Goal: Information Seeking & Learning: Find specific page/section

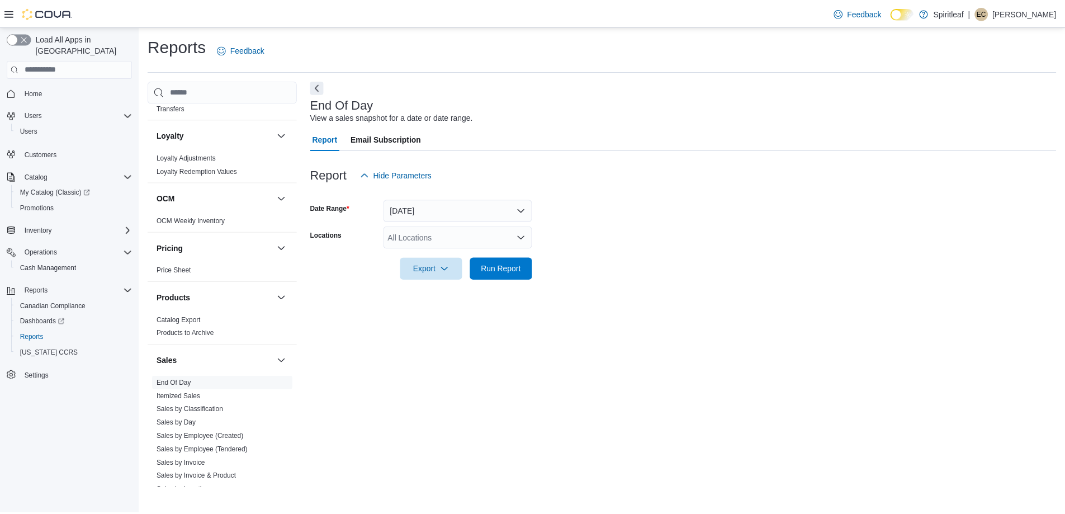
scroll to position [671, 0]
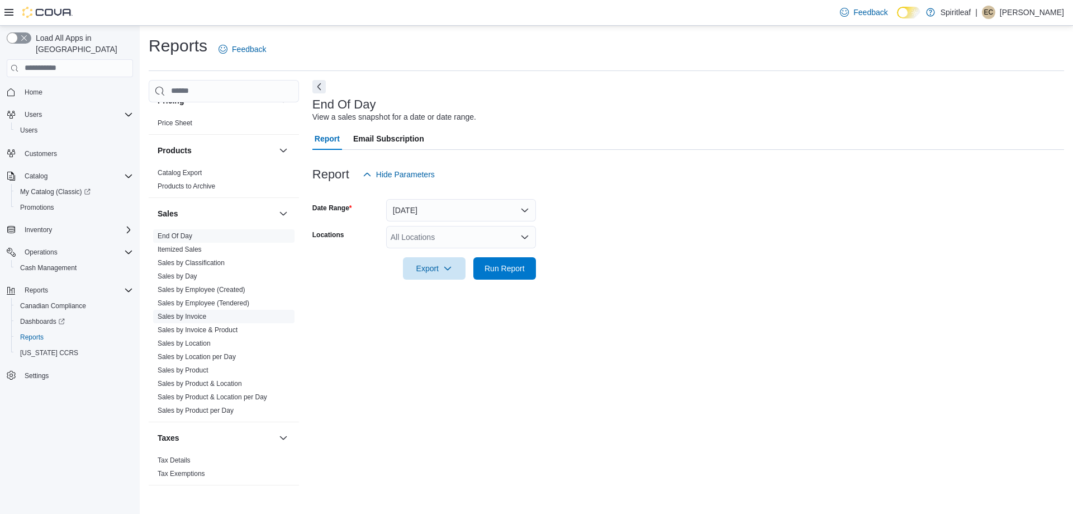
click at [187, 312] on link "Sales by Invoice" at bounding box center [182, 316] width 49 height 8
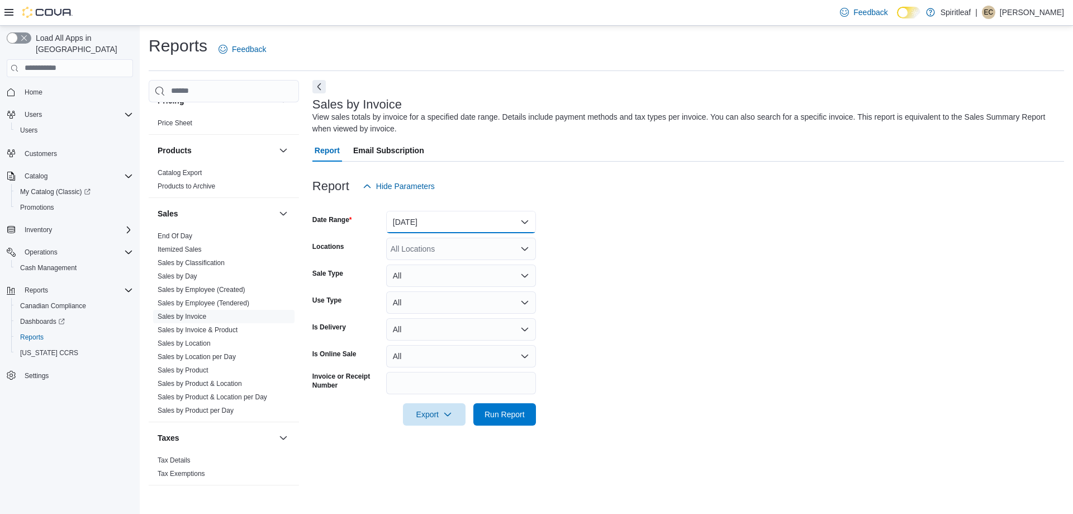
click at [440, 217] on button "Yesterday" at bounding box center [461, 222] width 150 height 22
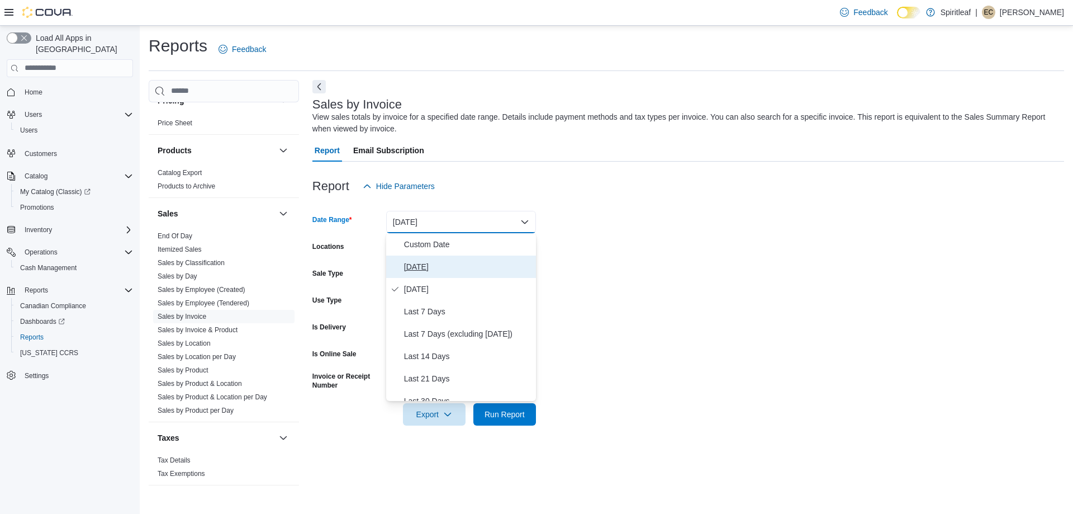
click at [423, 271] on span "Today" at bounding box center [467, 266] width 127 height 13
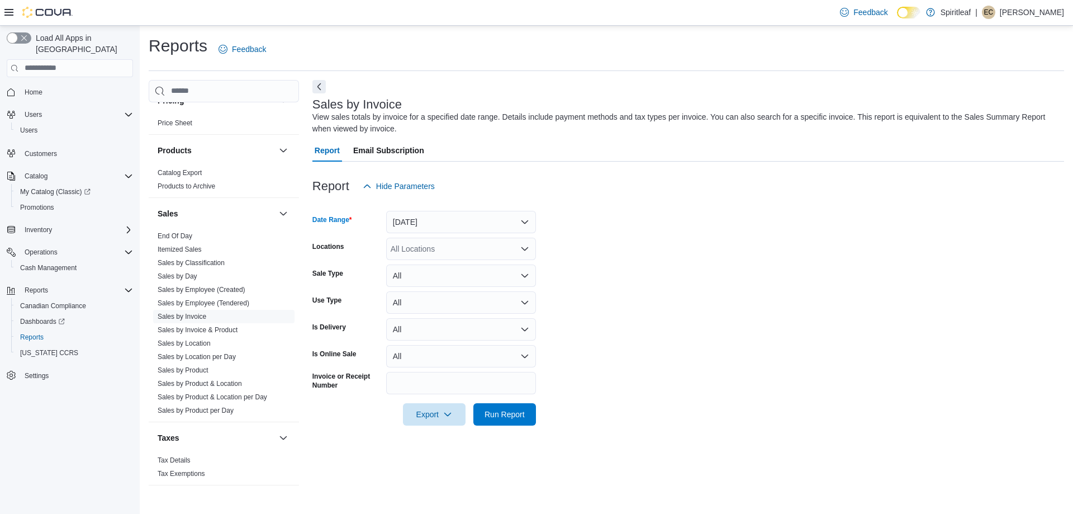
click at [669, 302] on form "Date Range Today Locations All Locations Sale Type All Use Type All Is Delivery…" at bounding box center [688, 311] width 752 height 228
click at [503, 418] on span "Run Report" at bounding box center [505, 413] width 40 height 11
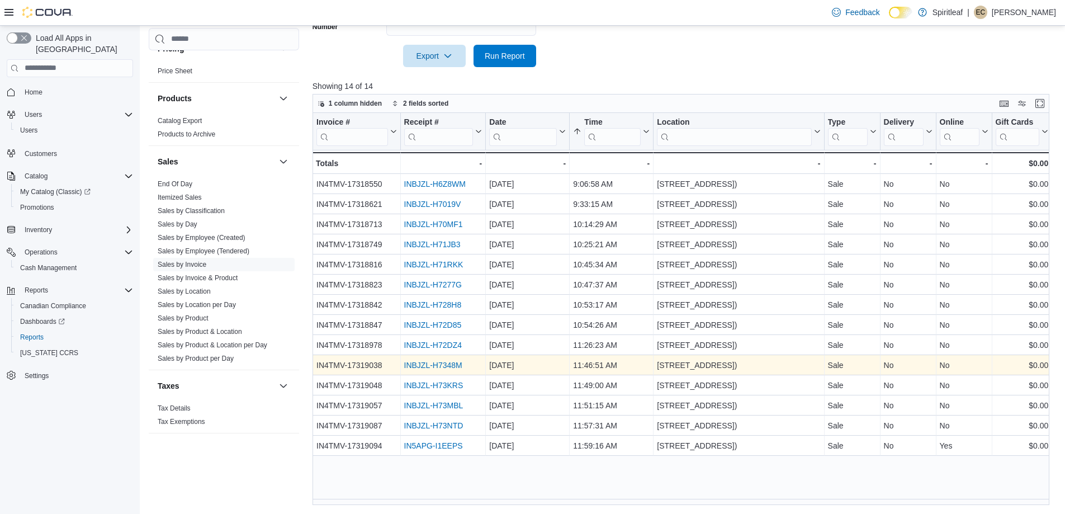
click at [450, 364] on link "INBJZL-H7348M" at bounding box center [433, 365] width 58 height 9
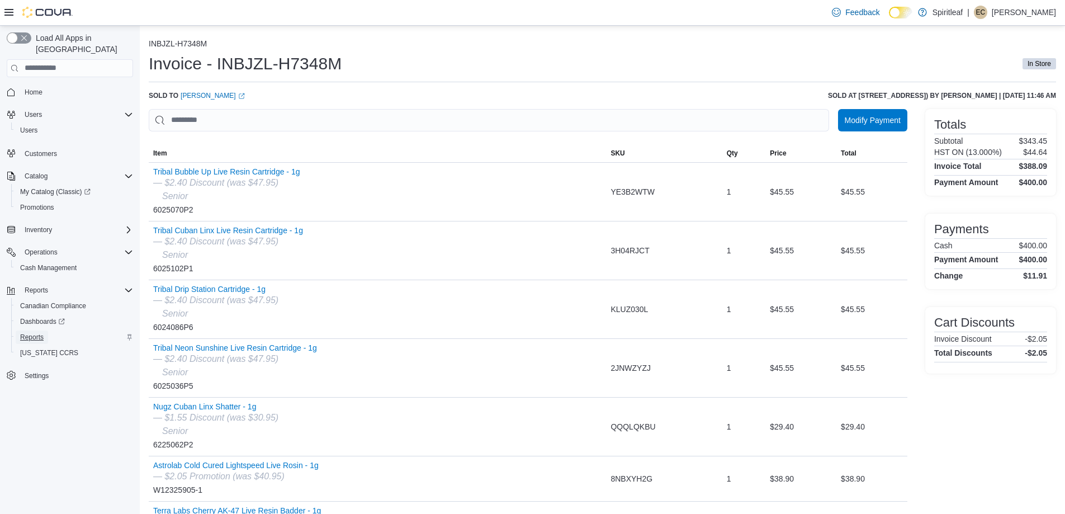
click at [41, 333] on span "Reports" at bounding box center [31, 337] width 23 height 9
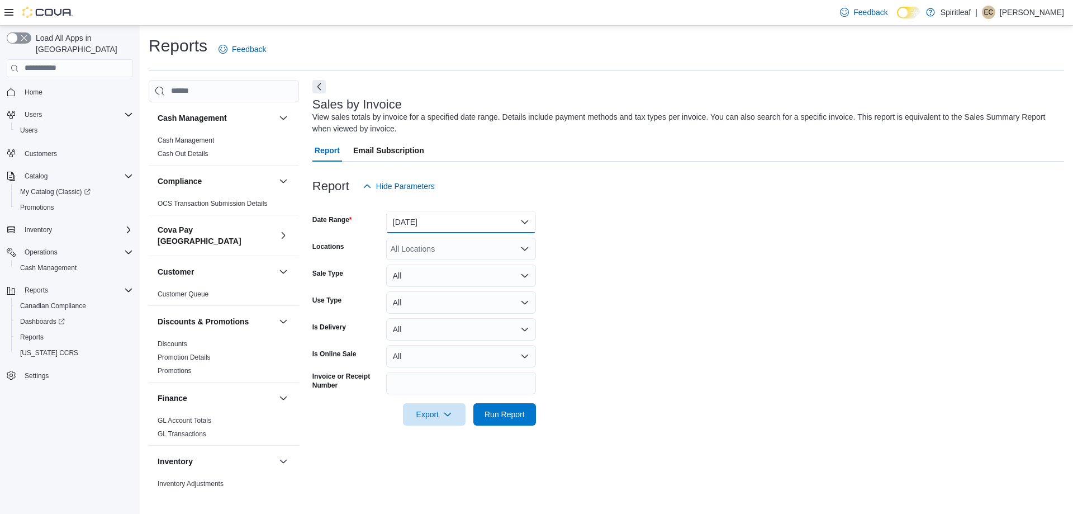
click at [492, 216] on button "Yesterday" at bounding box center [461, 222] width 150 height 22
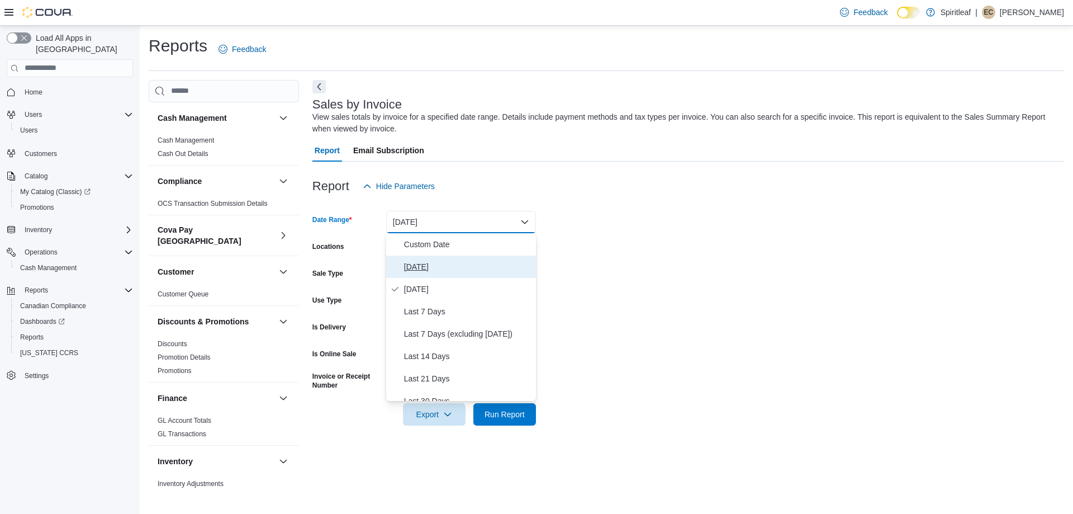
click at [442, 266] on span "Today" at bounding box center [467, 266] width 127 height 13
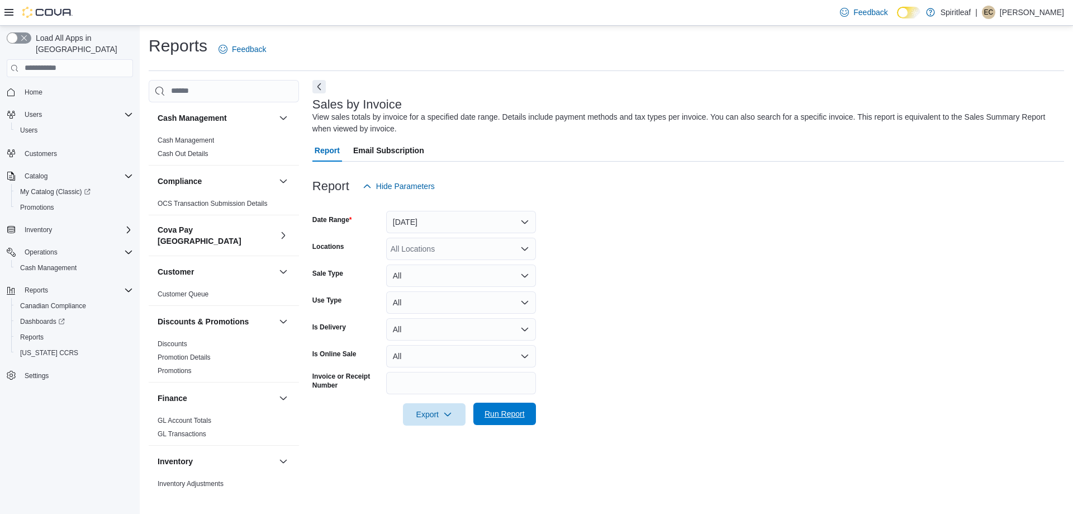
click at [513, 412] on span "Run Report" at bounding box center [505, 413] width 40 height 11
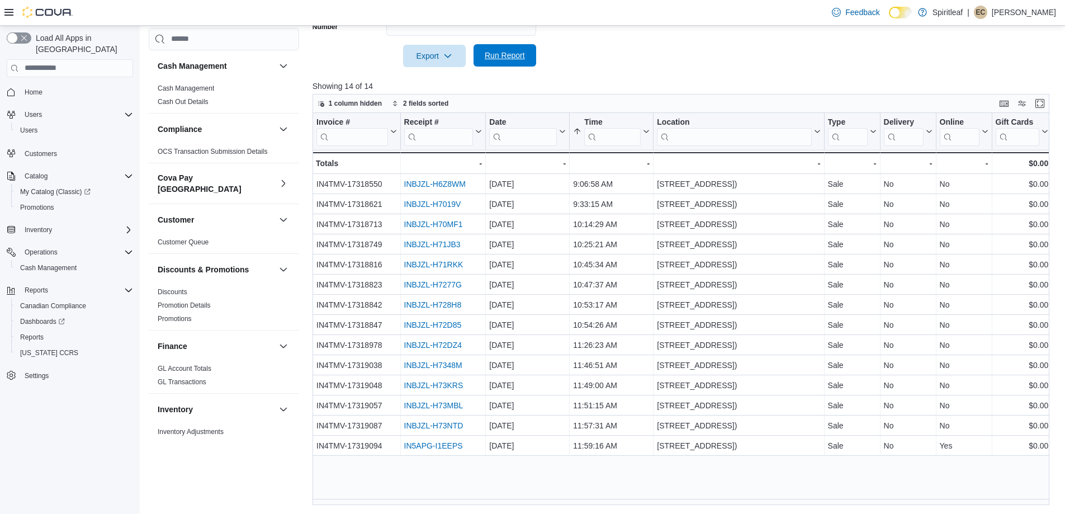
click at [490, 55] on span "Run Report" at bounding box center [505, 55] width 40 height 11
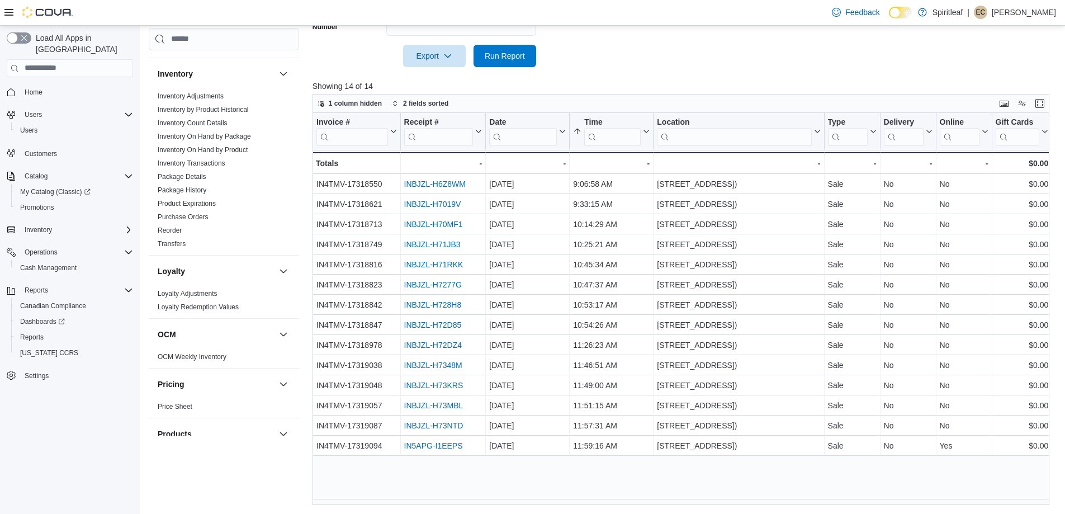
scroll to position [671, 0]
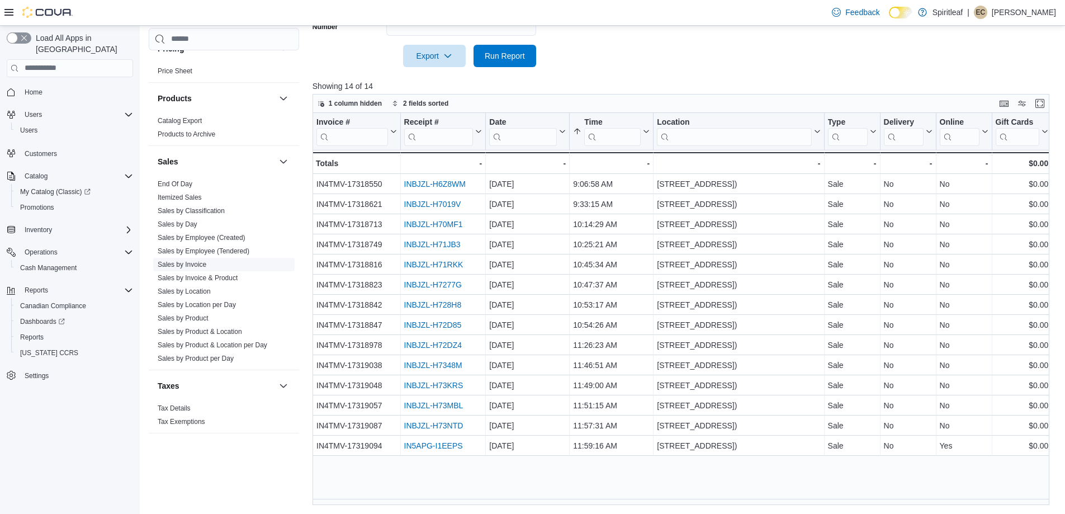
click at [207, 258] on span "Sales by Invoice" at bounding box center [223, 264] width 141 height 13
click at [200, 260] on link "Sales by Invoice" at bounding box center [182, 264] width 49 height 8
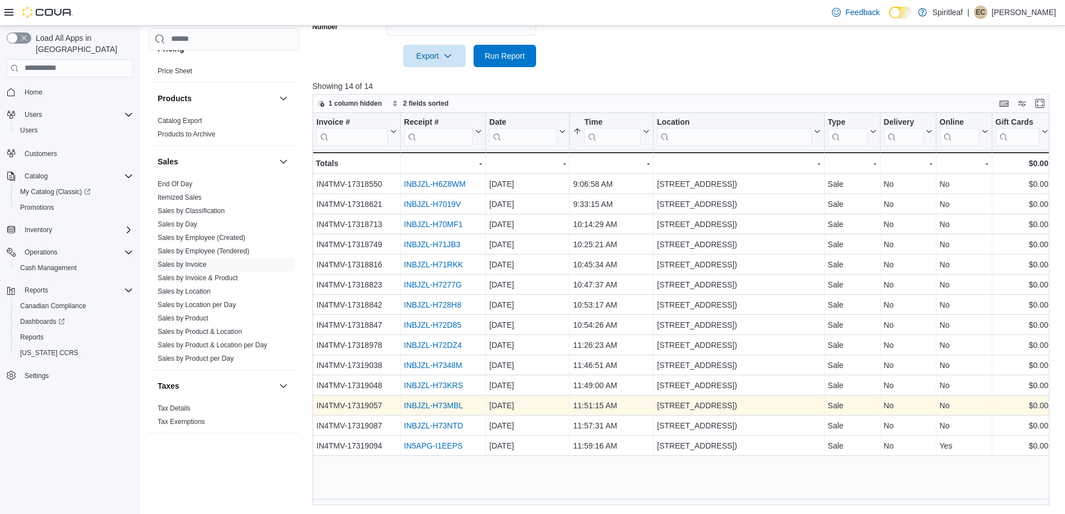
click at [428, 404] on link "INBJZL-H73MBL" at bounding box center [433, 405] width 59 height 9
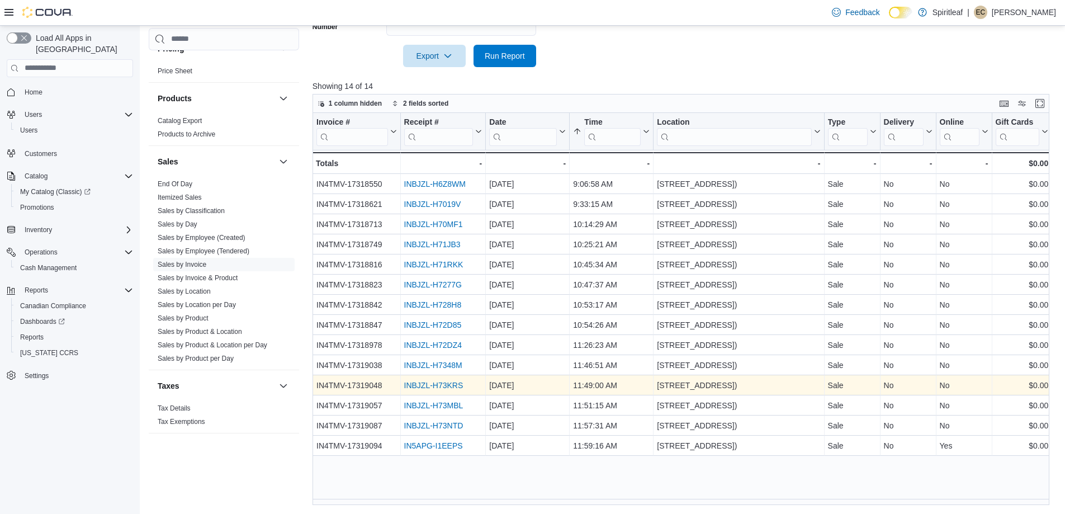
click at [409, 384] on link "INBJZL-H73KRS" at bounding box center [433, 385] width 59 height 9
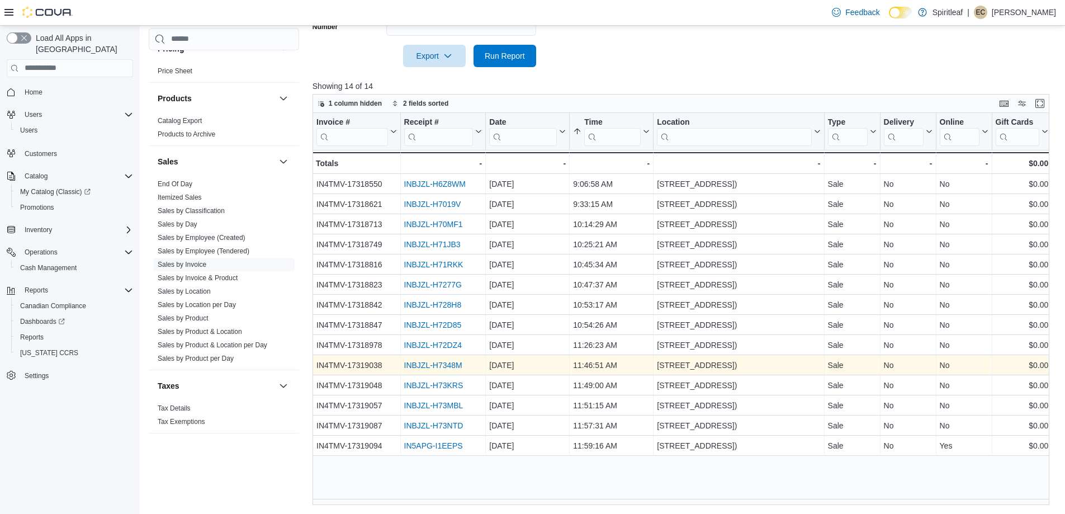
click at [434, 366] on link "INBJZL-H7348M" at bounding box center [433, 365] width 58 height 9
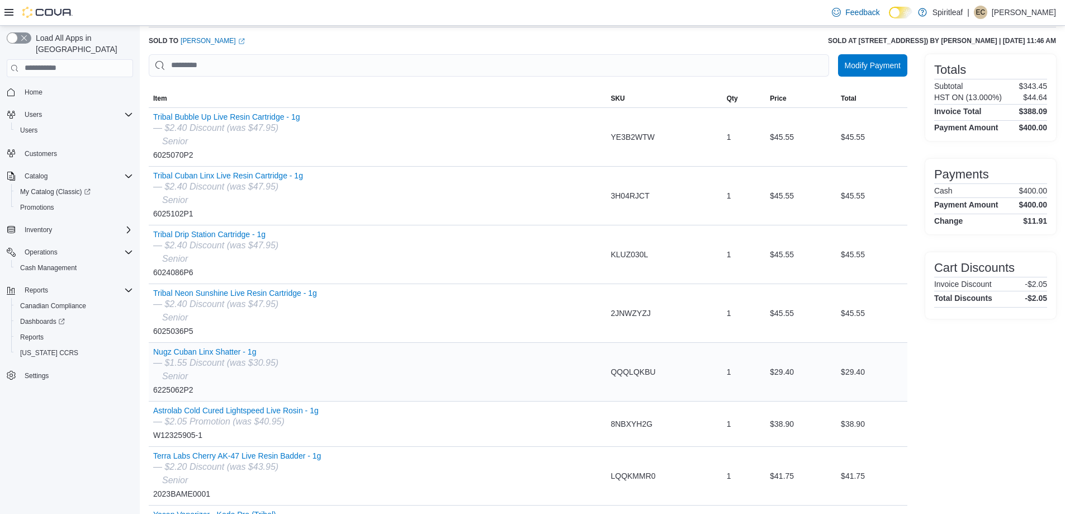
scroll to position [168, 0]
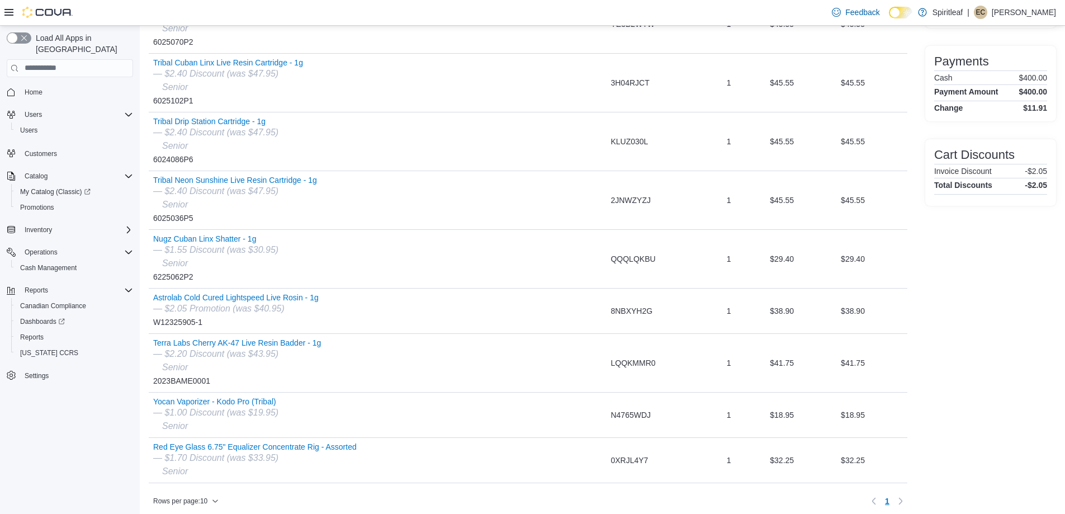
click at [970, 262] on div "Totals Subtotal $343.45 HST ON (13.000%) $44.64 Invoice Total $388.09 Payment A…" at bounding box center [990, 225] width 131 height 568
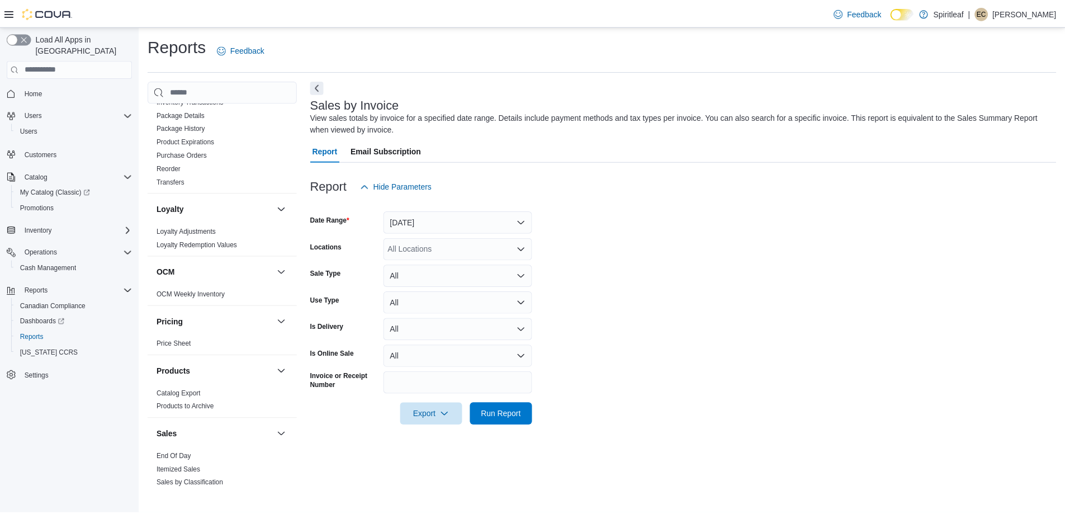
scroll to position [671, 0]
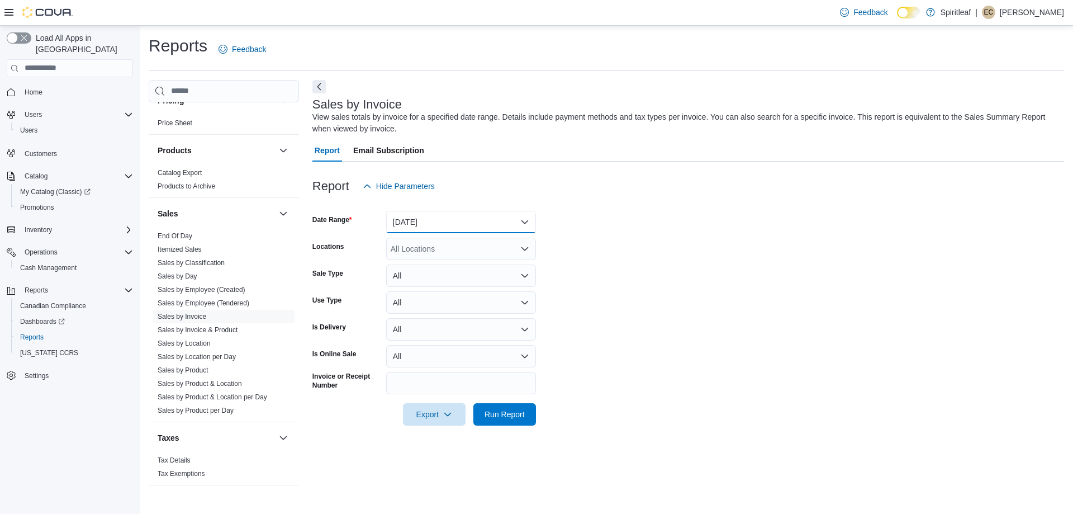
click at [457, 211] on button "Yesterday" at bounding box center [461, 222] width 150 height 22
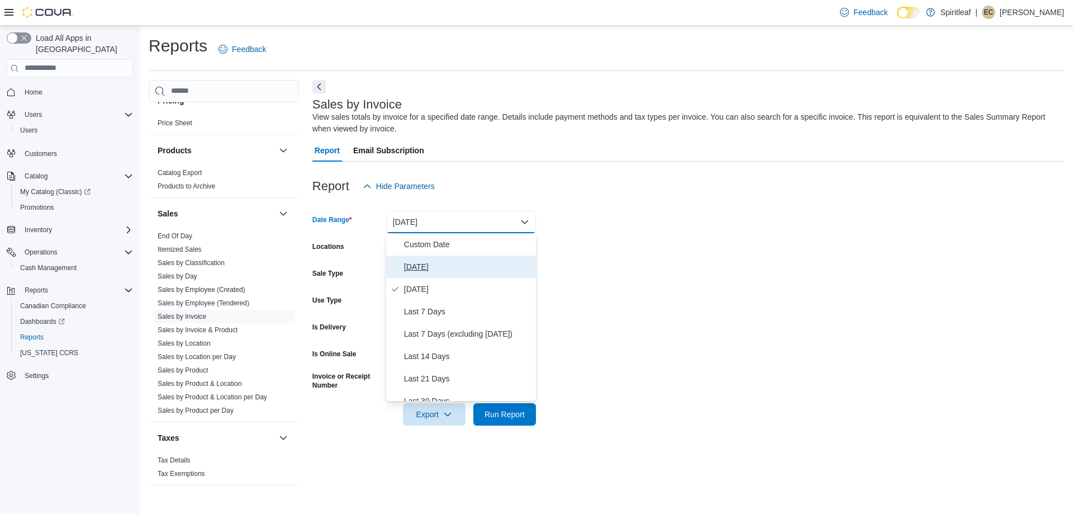
click at [443, 267] on span "Today" at bounding box center [467, 266] width 127 height 13
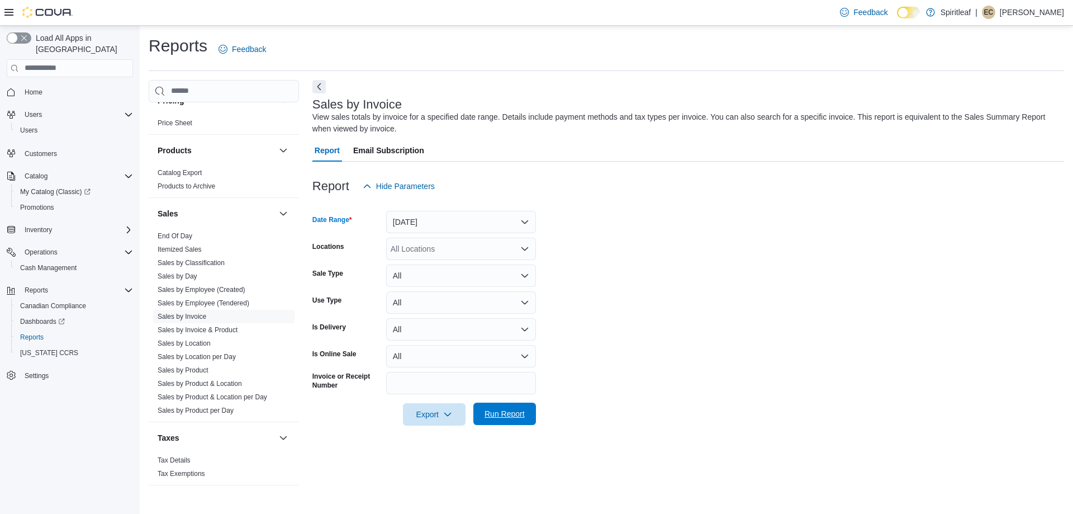
click at [505, 423] on span "Run Report" at bounding box center [504, 413] width 49 height 22
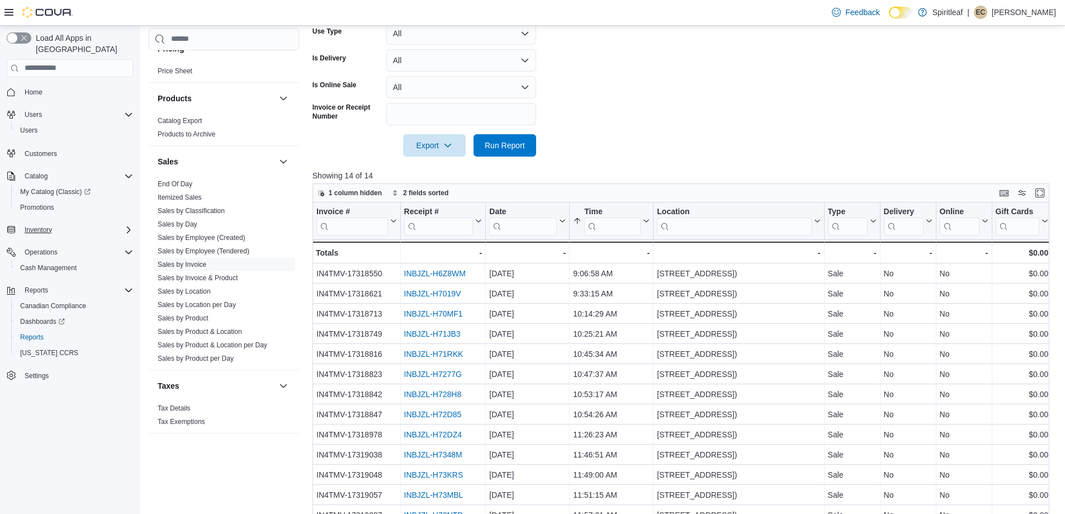
scroll to position [279, 0]
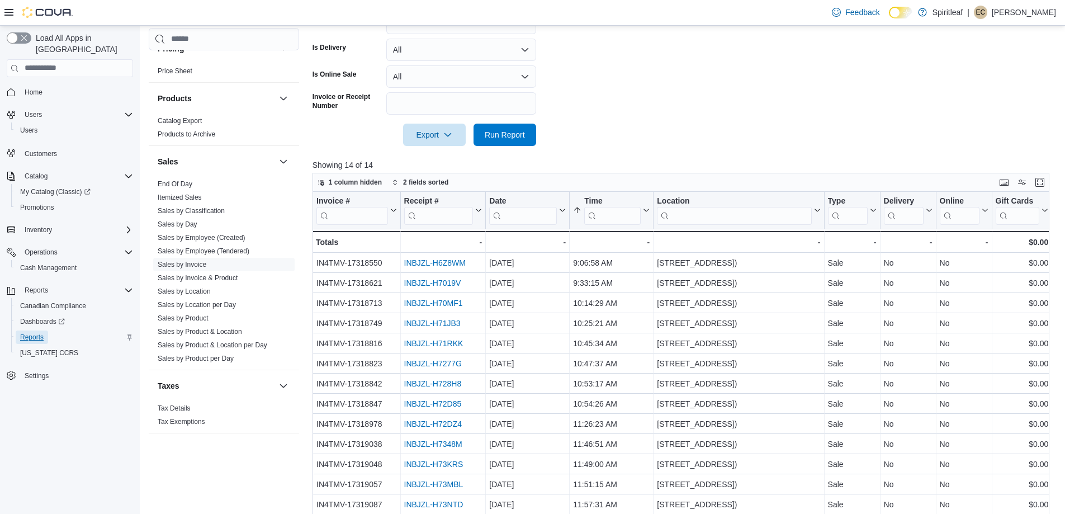
click at [40, 333] on span "Reports" at bounding box center [31, 337] width 23 height 9
click at [108, 330] on div "Reports" at bounding box center [74, 336] width 117 height 13
click at [49, 225] on span "Inventory" at bounding box center [38, 229] width 27 height 9
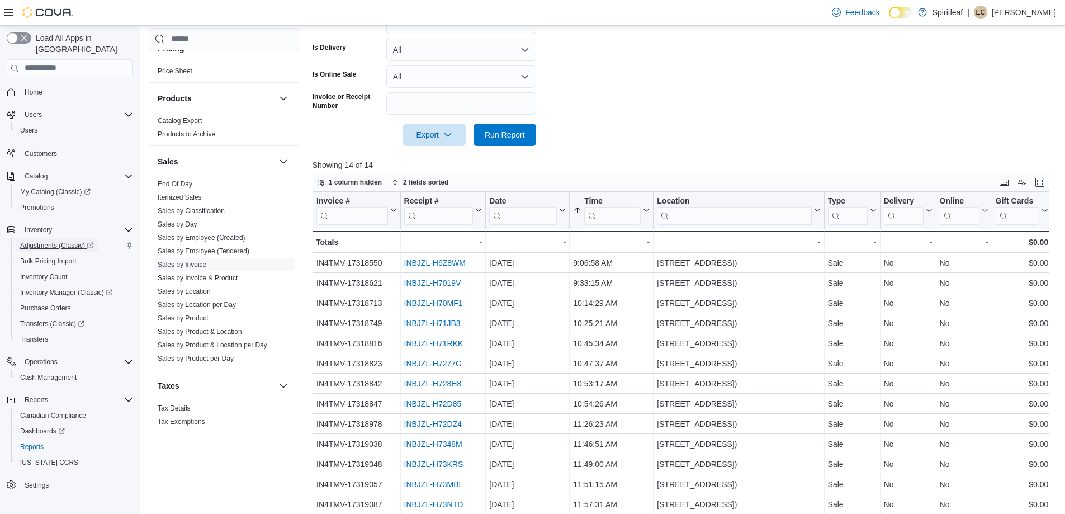
click at [49, 241] on span "Adjustments (Classic)" at bounding box center [56, 245] width 73 height 9
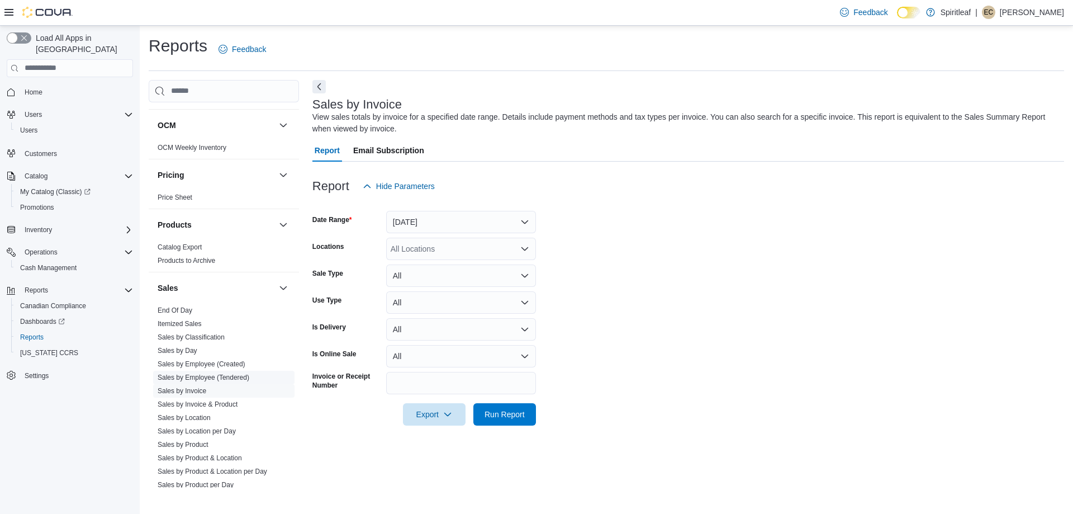
scroll to position [671, 0]
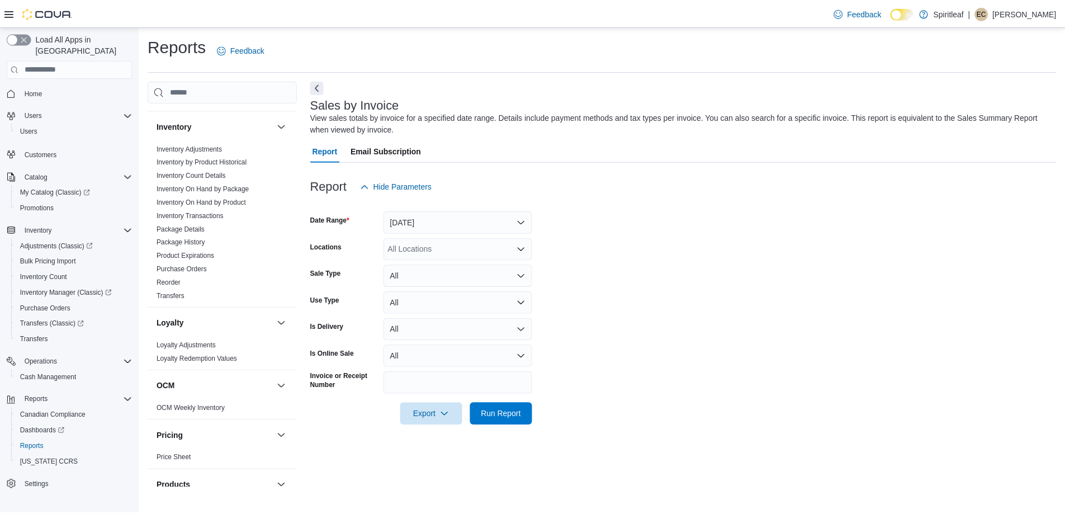
scroll to position [671, 0]
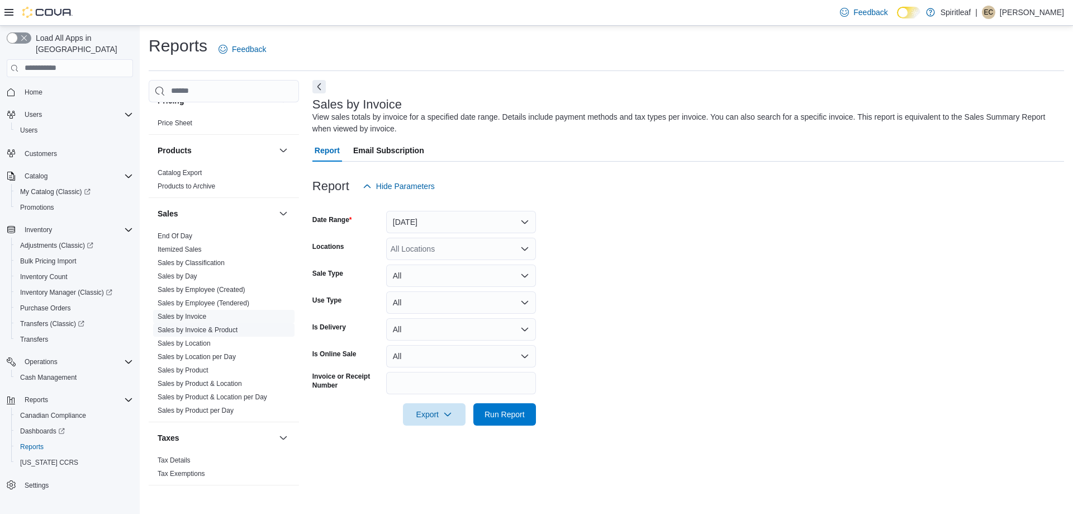
click at [202, 326] on link "Sales by Invoice & Product" at bounding box center [198, 330] width 80 height 8
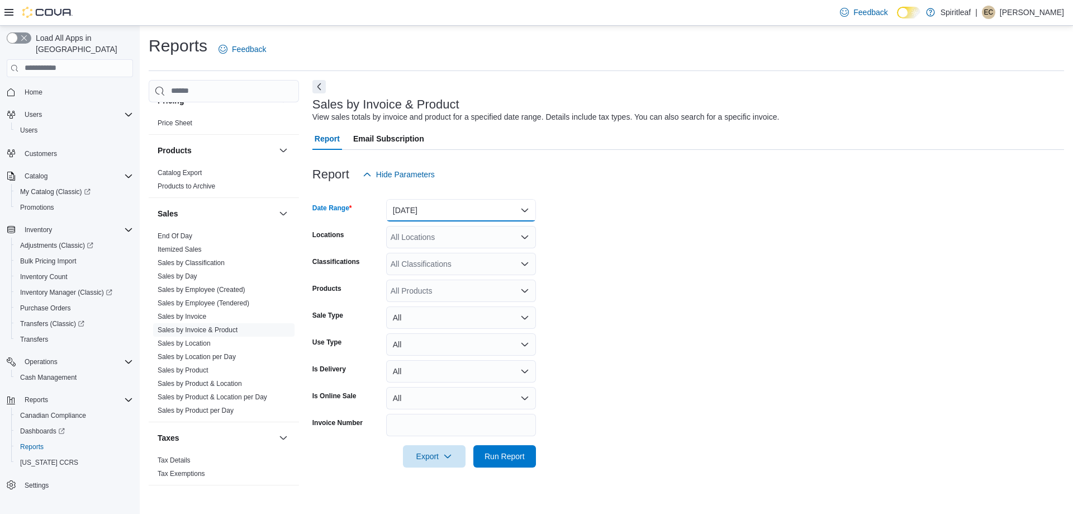
click at [456, 208] on button "Yesterday" at bounding box center [461, 210] width 150 height 22
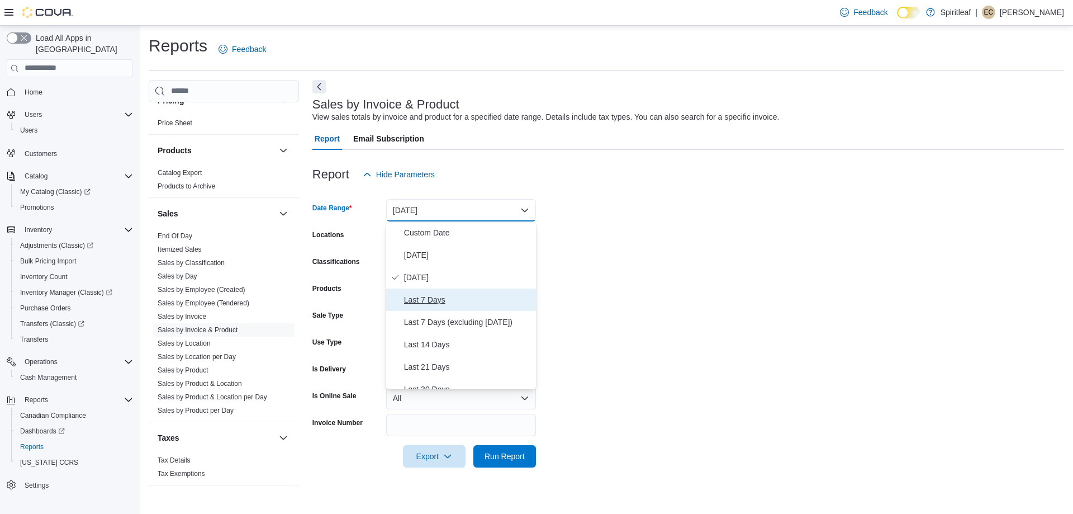
click at [447, 300] on span "Last 7 Days" at bounding box center [467, 299] width 127 height 13
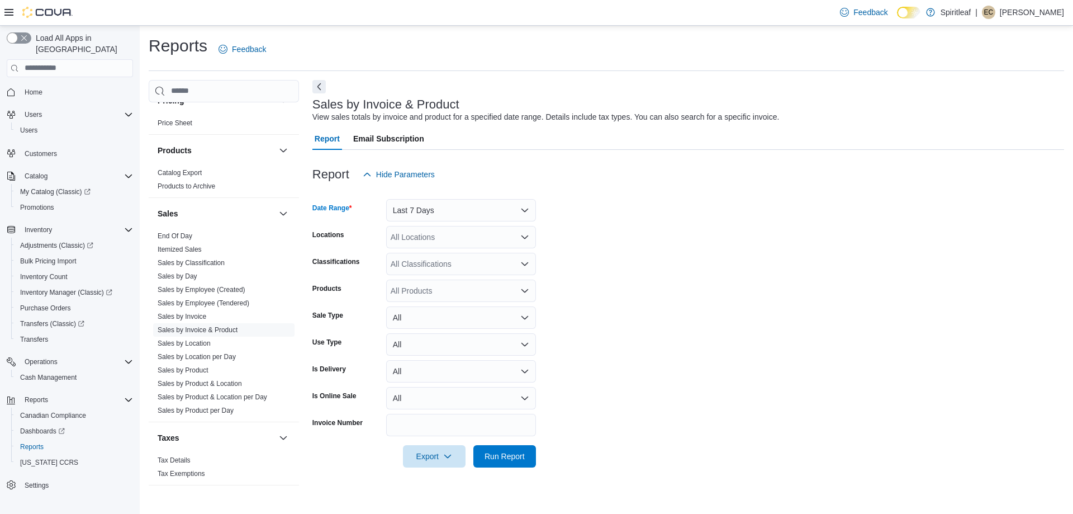
click at [425, 290] on div "All Products" at bounding box center [461, 290] width 150 height 22
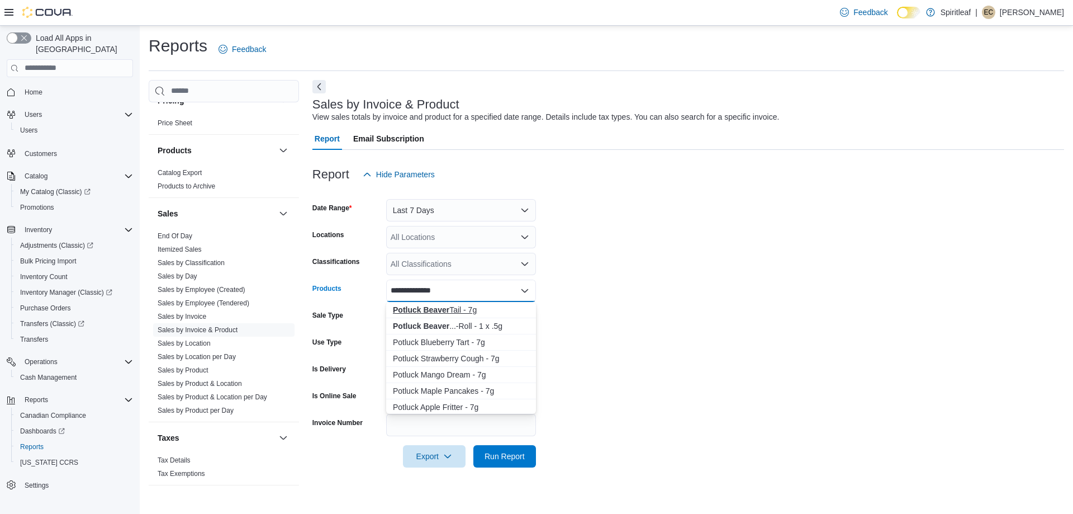
type input "**********"
click at [428, 305] on div "Potluck Beaver Tail - 7g" at bounding box center [461, 309] width 136 height 11
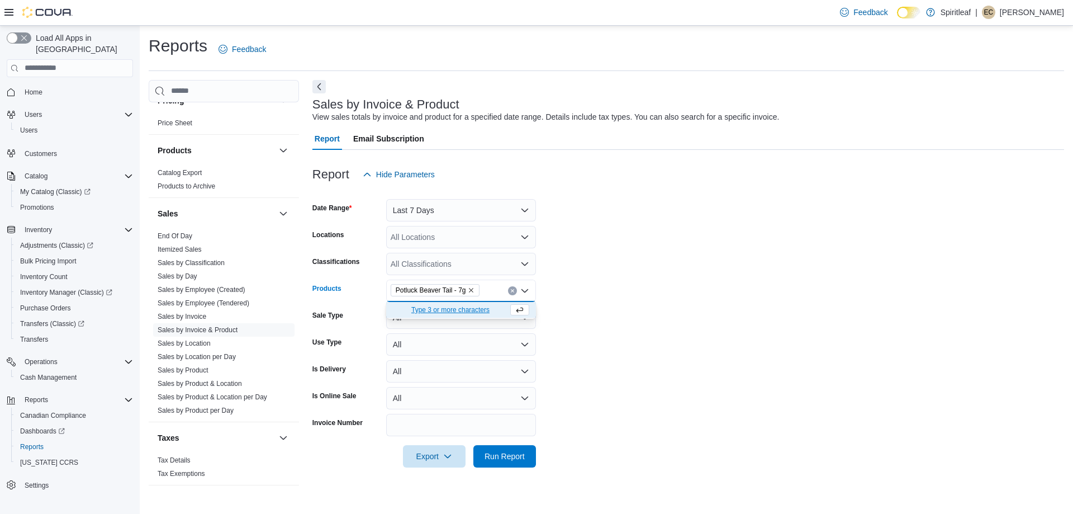
click at [596, 262] on form "Date Range Last 7 Days Locations All Locations Classifications All Classificati…" at bounding box center [688, 327] width 752 height 282
click at [428, 204] on button "Last 7 Days" at bounding box center [461, 210] width 150 height 22
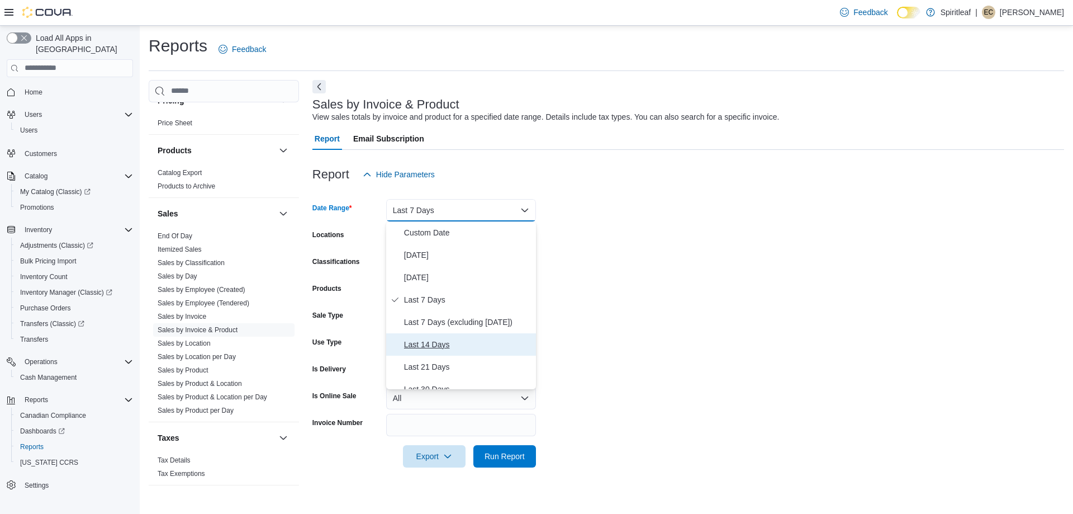
click at [424, 340] on span "Last 14 Days" at bounding box center [467, 344] width 127 height 13
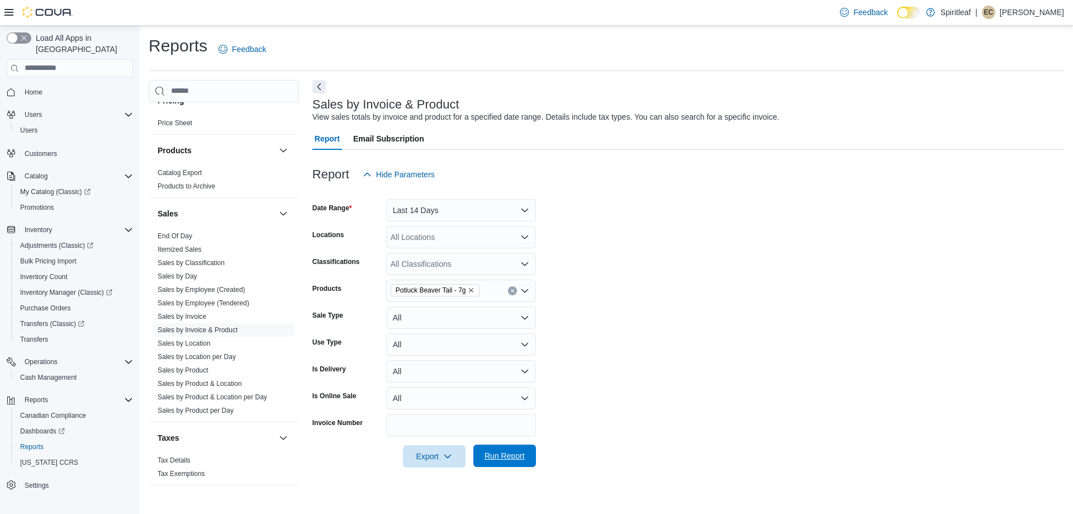
click at [506, 458] on span "Run Report" at bounding box center [505, 455] width 40 height 11
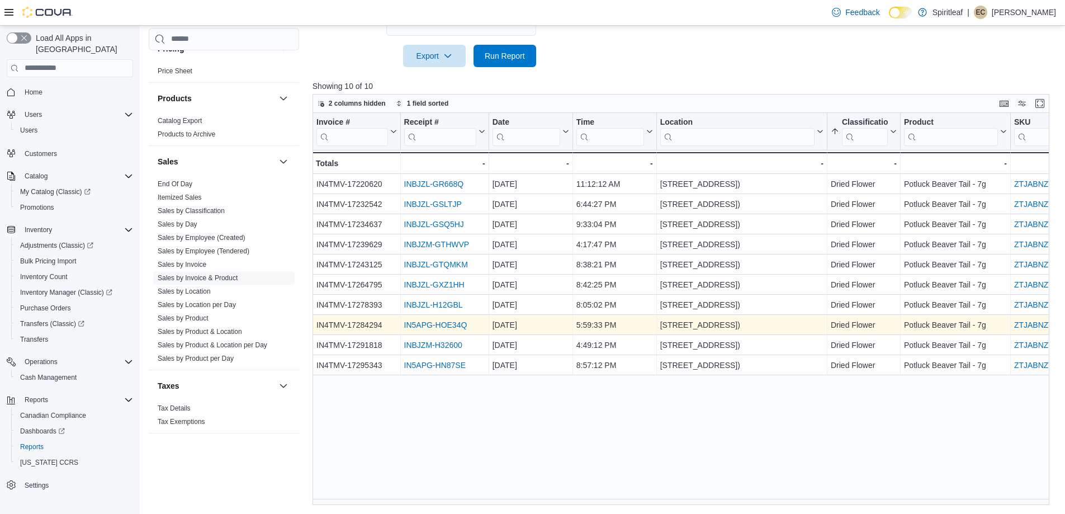
click at [420, 324] on link "IN5APG-HOE34Q" at bounding box center [435, 324] width 63 height 9
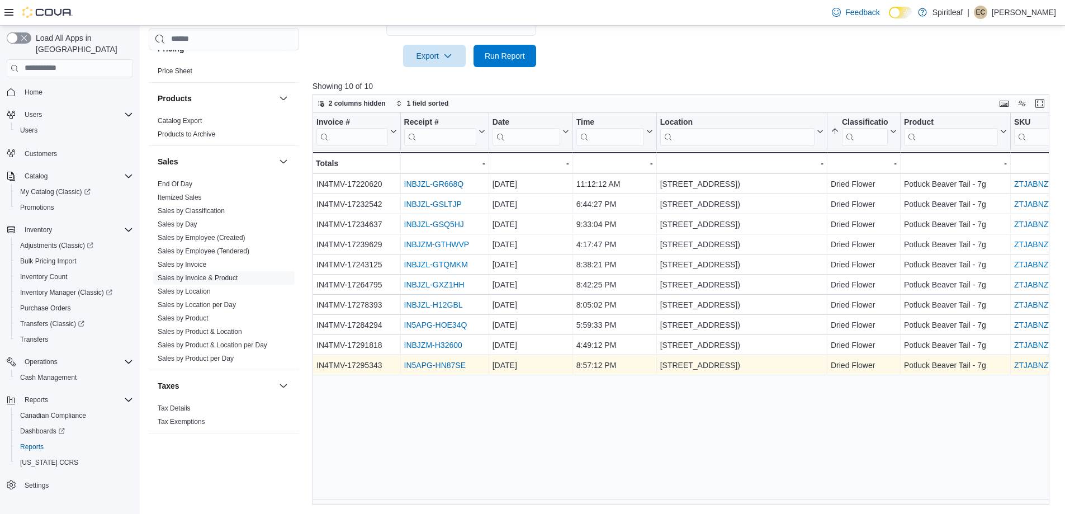
click at [430, 366] on link "IN5APG-HN87SE" at bounding box center [434, 365] width 61 height 9
